Goal: Task Accomplishment & Management: Manage account settings

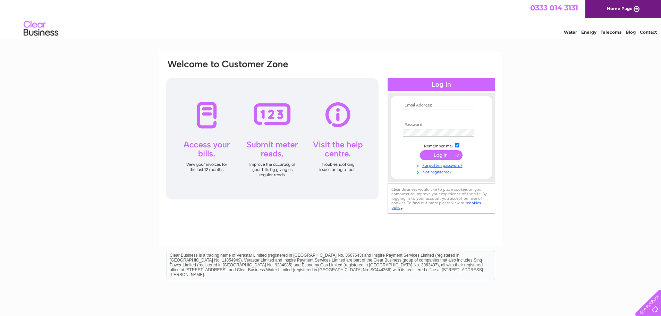
type input "[EMAIL_ADDRESS][DOMAIN_NAME]"
click at [432, 155] on input "submit" at bounding box center [441, 155] width 43 height 10
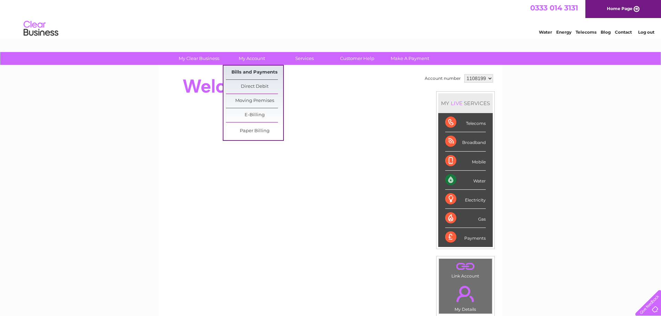
click at [247, 69] on link "Bills and Payments" at bounding box center [254, 73] width 57 height 14
